Goal: Find specific page/section: Find specific page/section

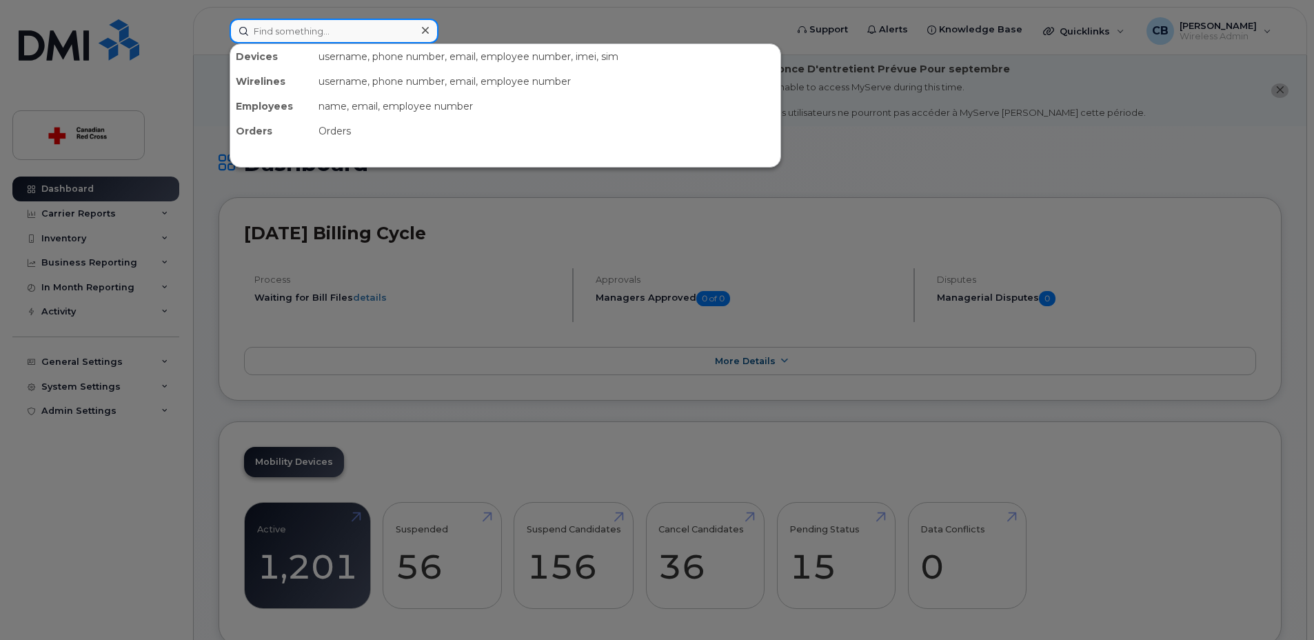
click at [354, 31] on input at bounding box center [334, 31] width 209 height 25
paste input "5873347828"
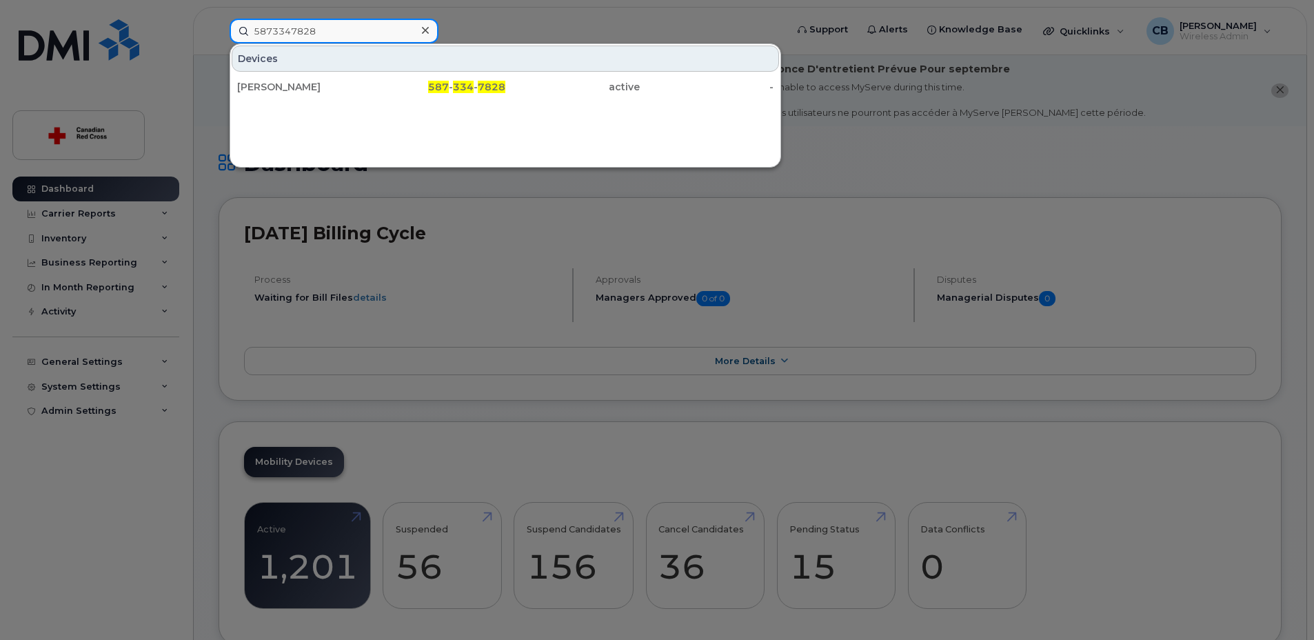
type input "5873347828"
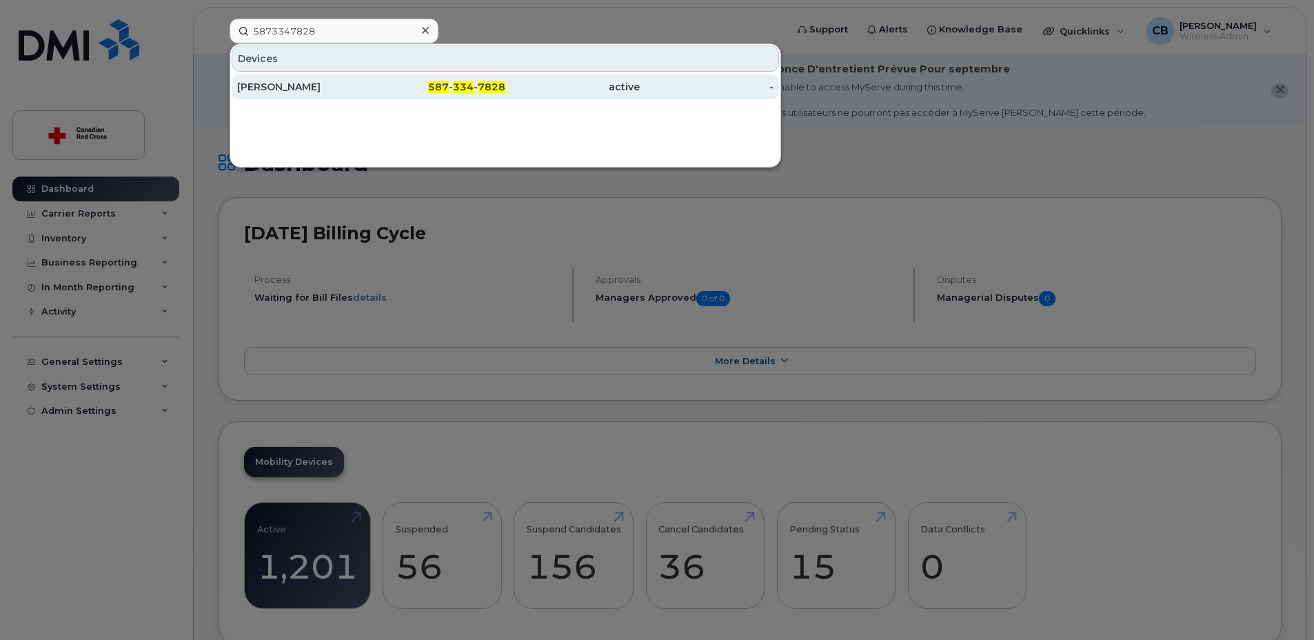
click at [309, 86] on div "Jeannene Crosby" at bounding box center [304, 87] width 134 height 14
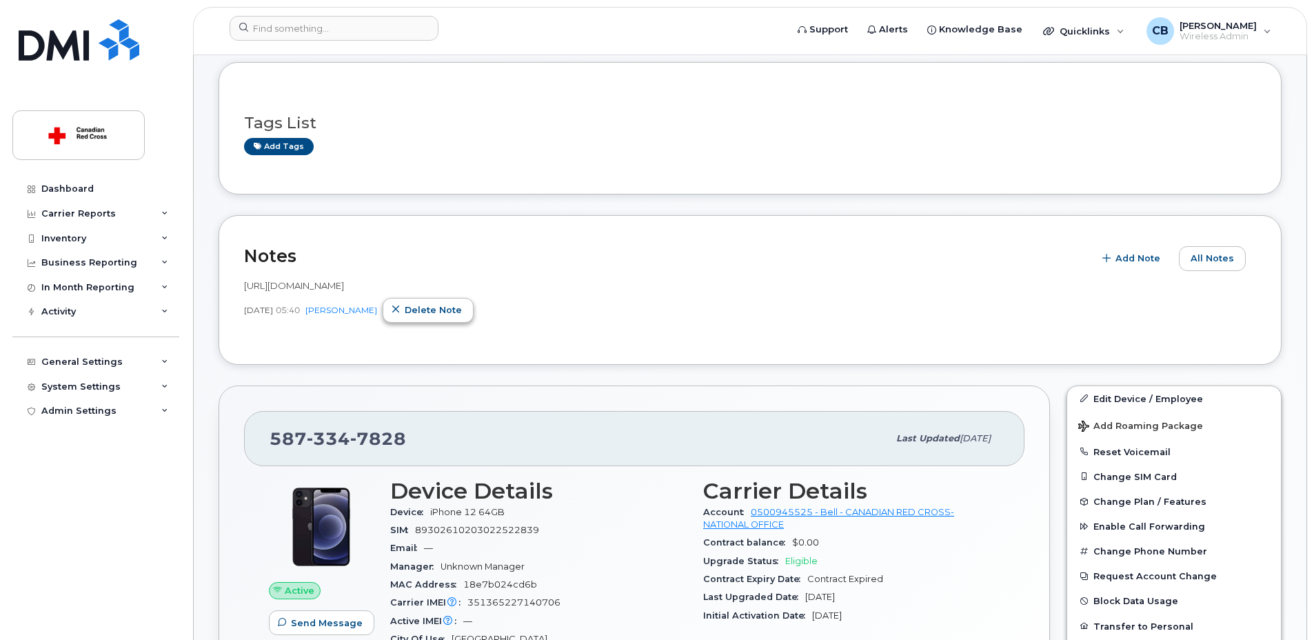
scroll to position [276, 0]
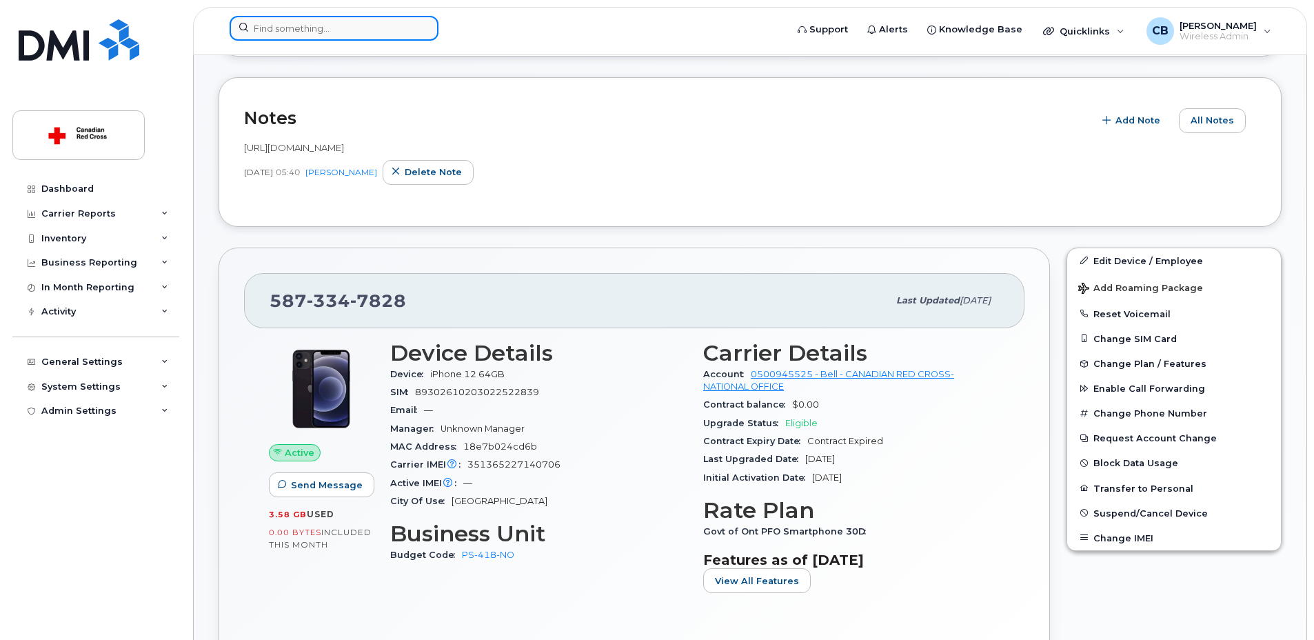
click at [295, 29] on input at bounding box center [334, 28] width 209 height 25
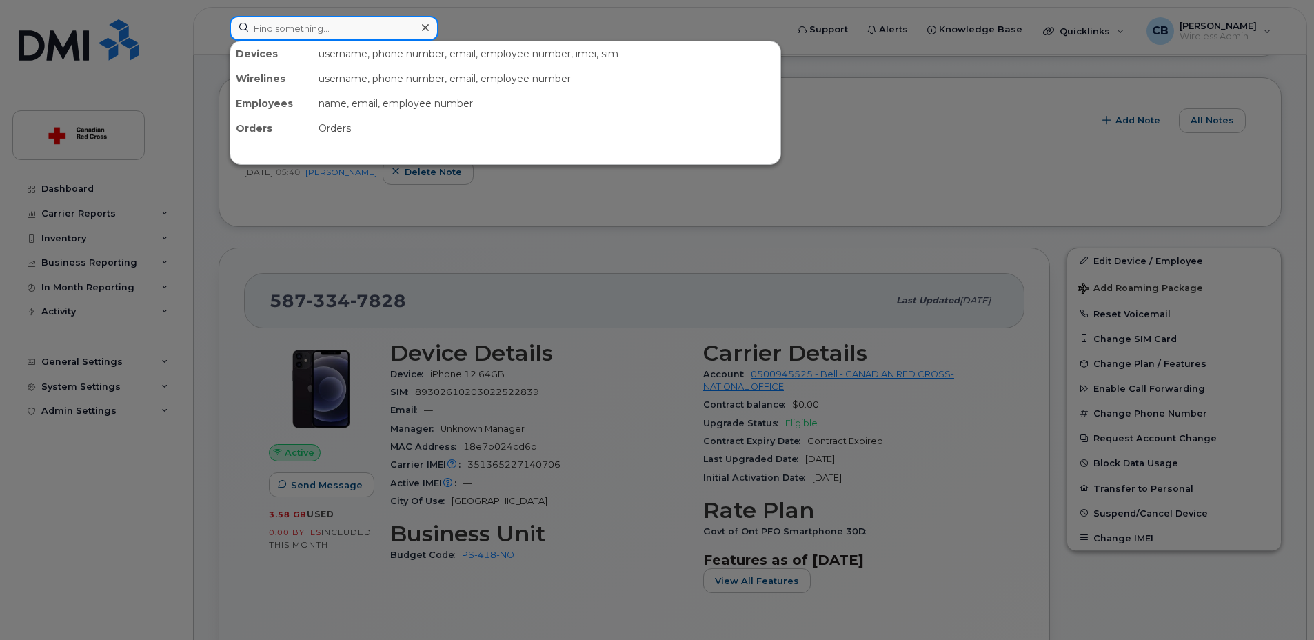
paste input "514 894-2871"
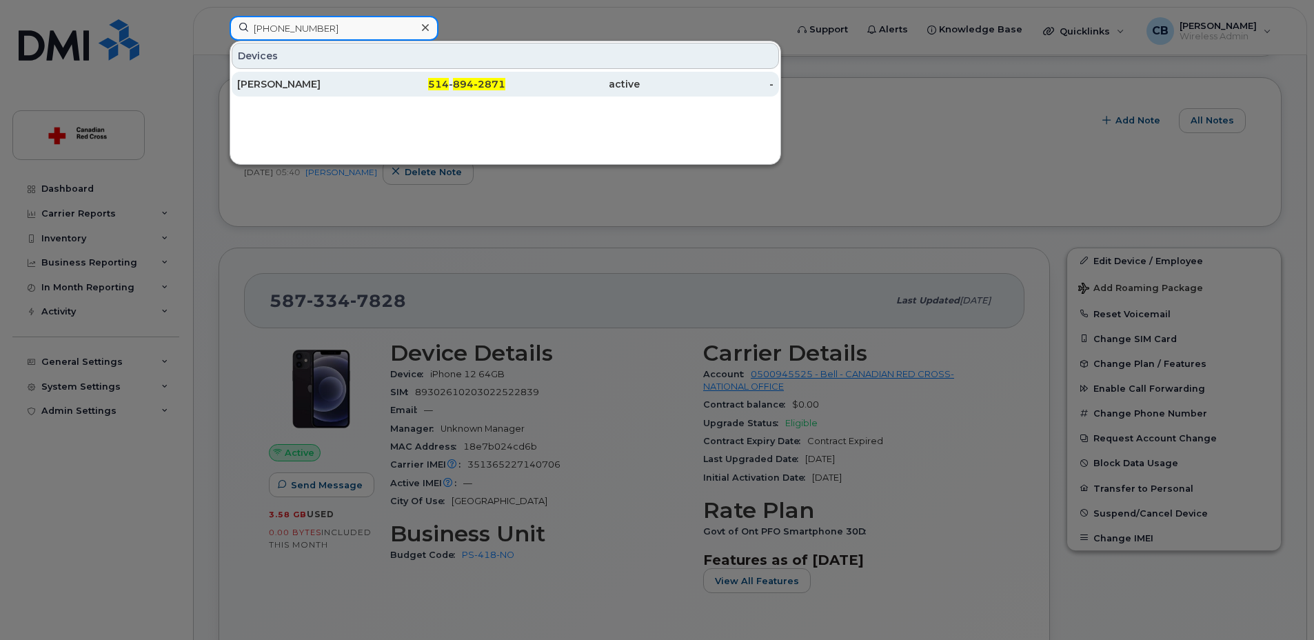
type input "514 894-2871"
click at [323, 82] on div "[PERSON_NAME]" at bounding box center [304, 84] width 134 height 14
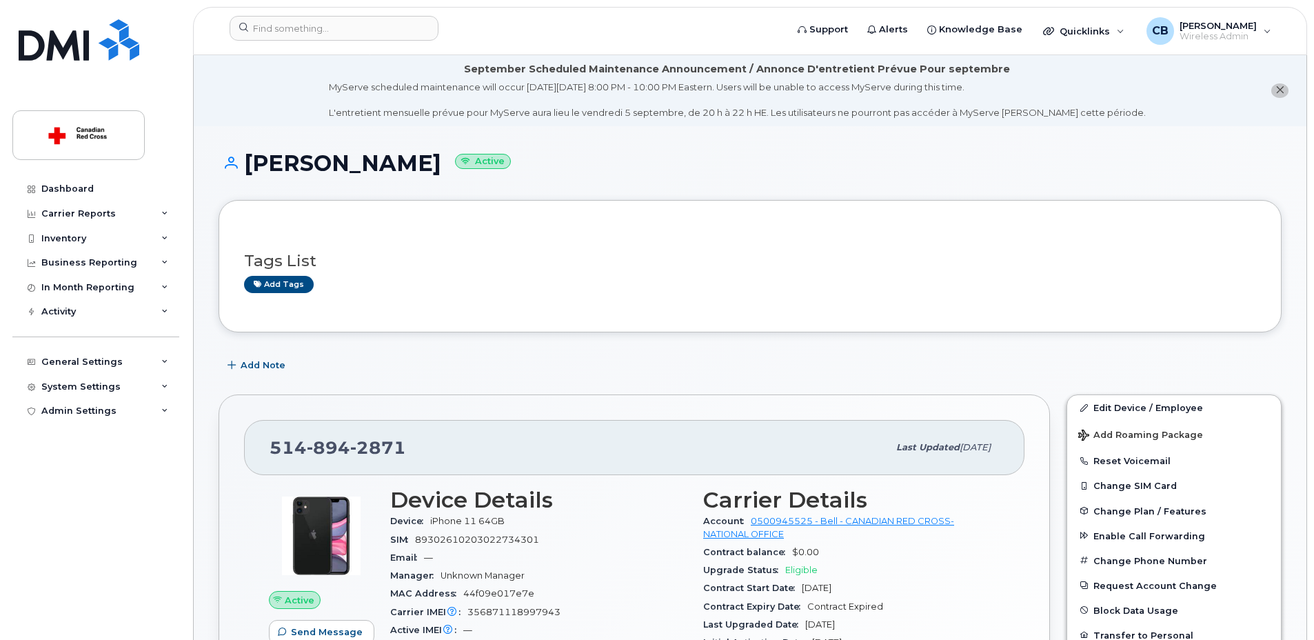
drag, startPoint x: 434, startPoint y: 167, endPoint x: 250, endPoint y: 170, distance: 183.4
click at [250, 170] on h1 "[PERSON_NAME] Active" at bounding box center [750, 163] width 1063 height 24
copy h1 "Esther LAFORTE"
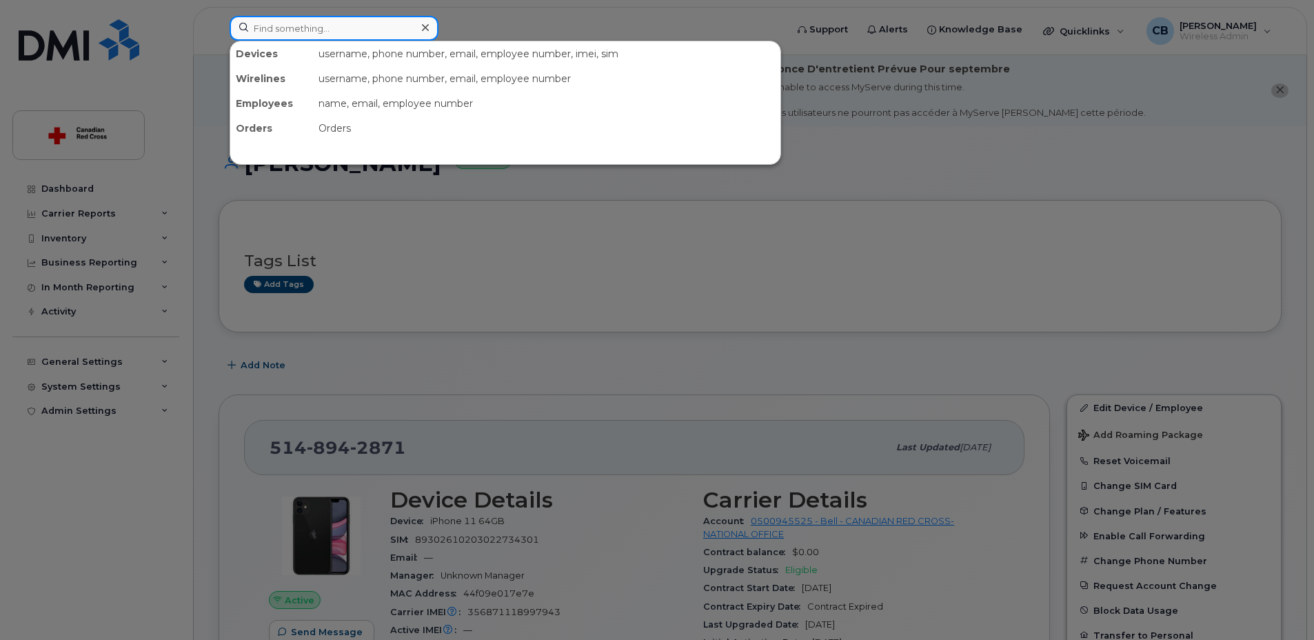
click at [311, 28] on input at bounding box center [334, 28] width 209 height 25
paste input "514-703-3892"
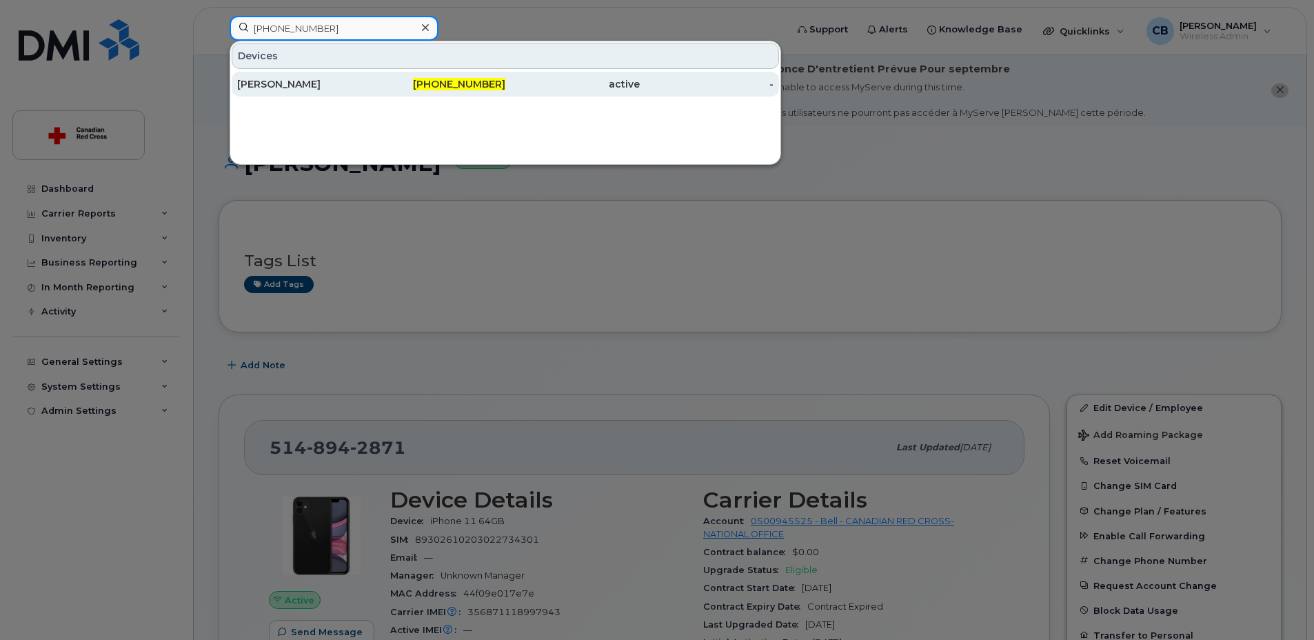
type input "514-703-3892"
click at [279, 81] on div "Eric Chevalier" at bounding box center [304, 84] width 134 height 14
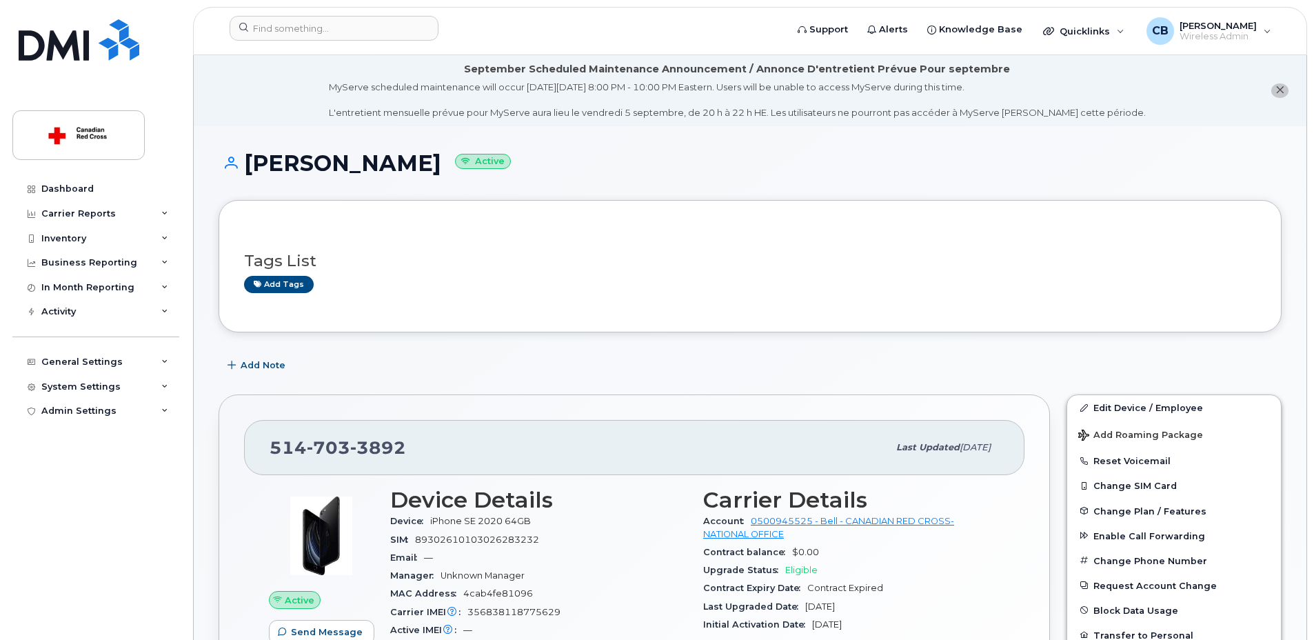
drag, startPoint x: 407, startPoint y: 163, endPoint x: 246, endPoint y: 162, distance: 161.3
click at [246, 162] on h1 "Eric Chevalier Active" at bounding box center [750, 163] width 1063 height 24
copy h1 "Eric Chevalier"
click at [285, 30] on input at bounding box center [334, 28] width 209 height 25
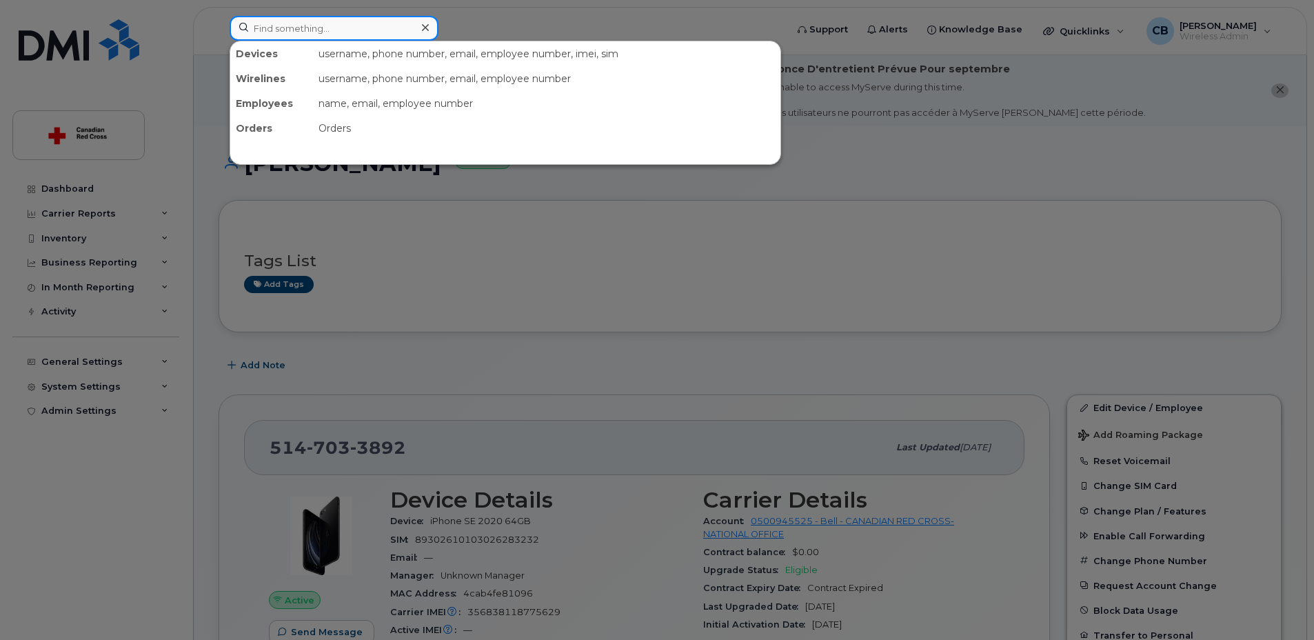
paste input "418-284-6574"
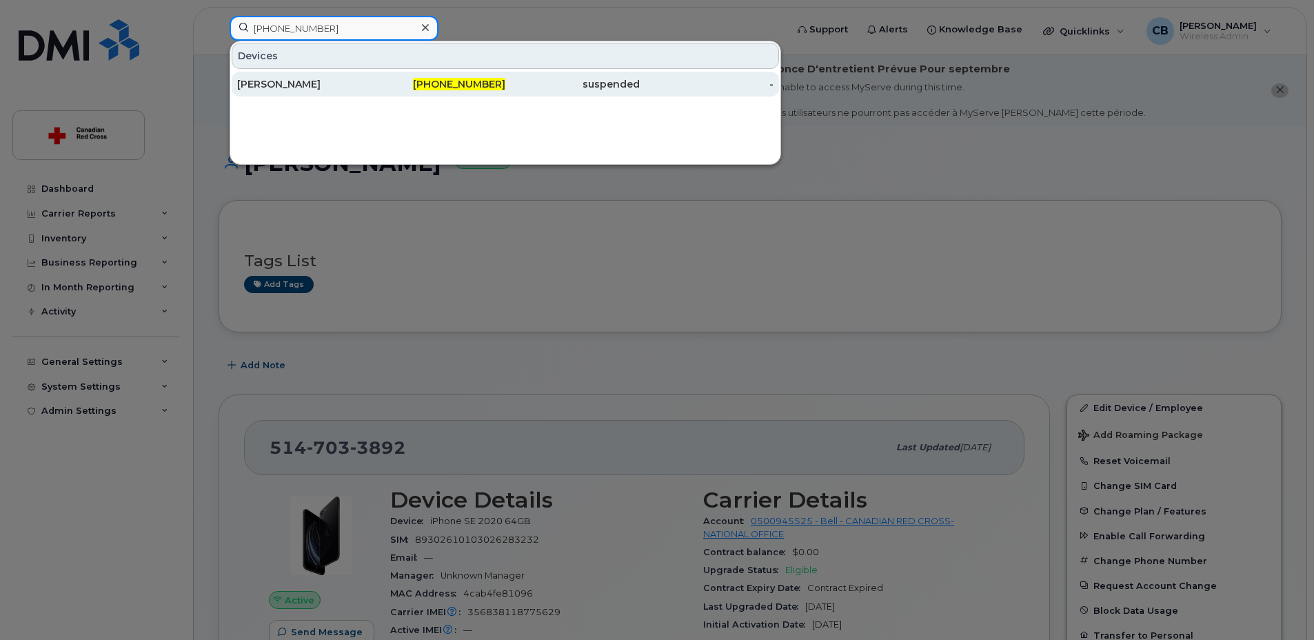
type input "418-284-6574"
click at [303, 80] on div "[PERSON_NAME]" at bounding box center [304, 84] width 134 height 14
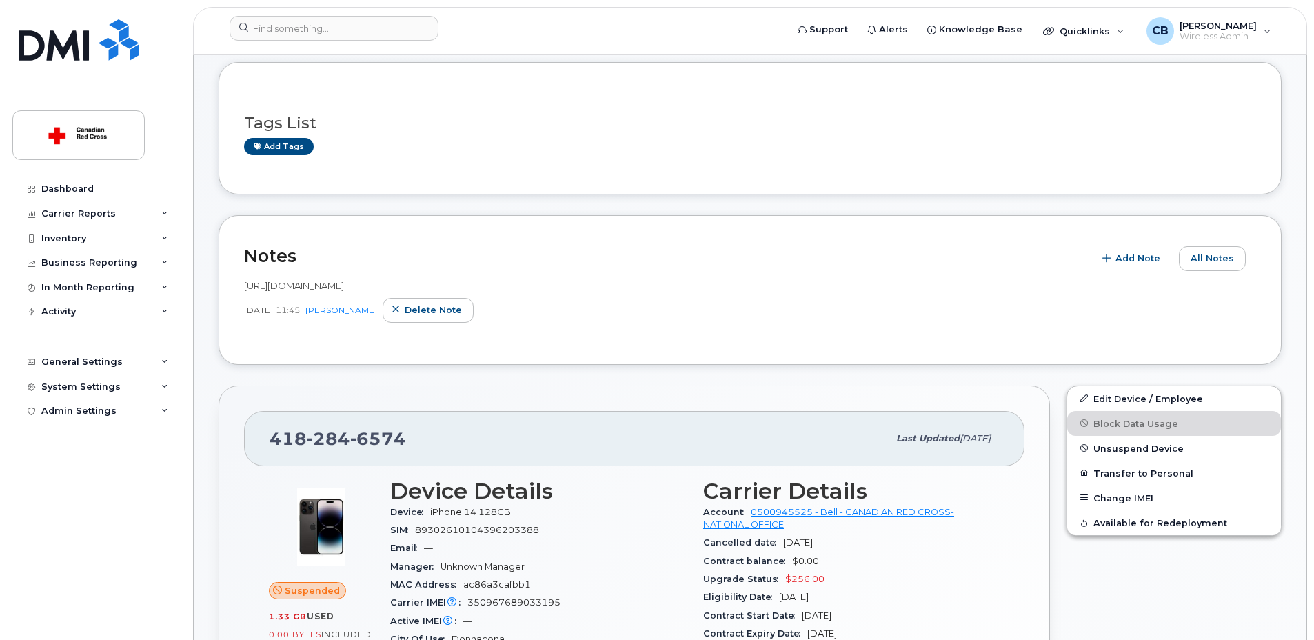
scroll to position [276, 0]
